Goal: Transaction & Acquisition: Purchase product/service

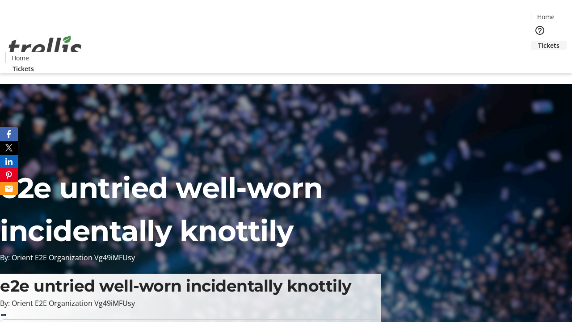
click at [538, 41] on span "Tickets" at bounding box center [548, 45] width 21 height 9
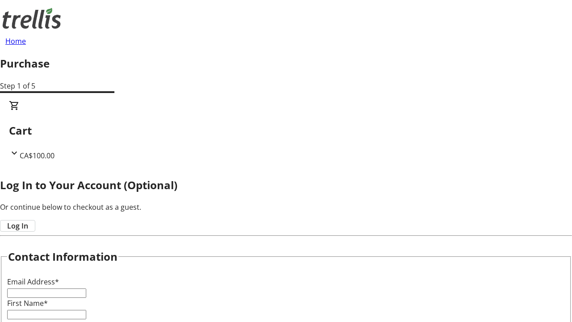
type input "FREE"
type input "[PERSON_NAME][EMAIL_ADDRESS][DOMAIN_NAME]"
type input "[PERSON_NAME]"
